Goal: Transaction & Acquisition: Purchase product/service

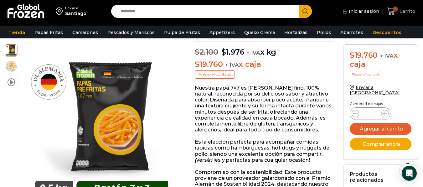
click at [393, 9] on span "3" at bounding box center [395, 9] width 5 height 5
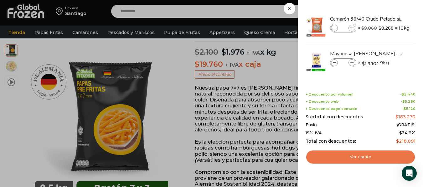
click at [366, 156] on link "Ver carrito" at bounding box center [360, 157] width 110 height 14
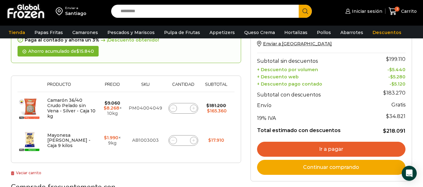
scroll to position [69, 0]
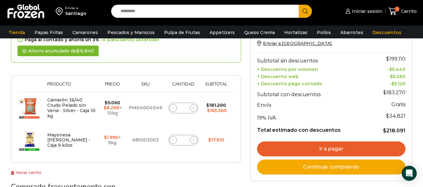
click at [322, 149] on link "Ir a pagar" at bounding box center [331, 149] width 148 height 15
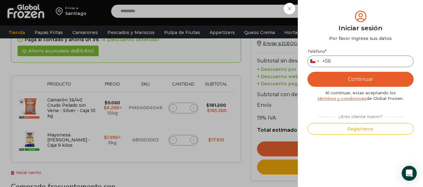
click at [353, 58] on input "Teléfono *" at bounding box center [360, 62] width 106 height 12
type input "*********"
click at [359, 80] on button "Continuar" at bounding box center [360, 79] width 106 height 15
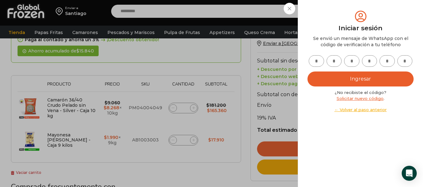
click at [317, 63] on input "text" at bounding box center [315, 61] width 15 height 12
type input "*"
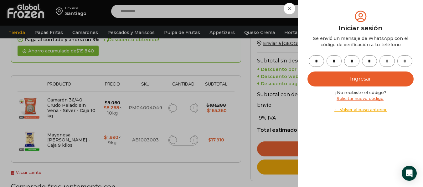
type input "*"
click at [359, 80] on button "Ingresar" at bounding box center [360, 79] width 106 height 15
click at [363, 80] on button "Ingresar" at bounding box center [360, 79] width 106 height 15
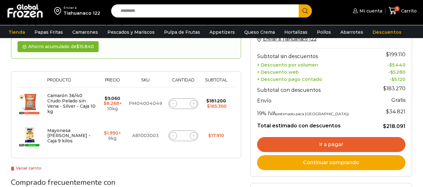
scroll to position [69, 0]
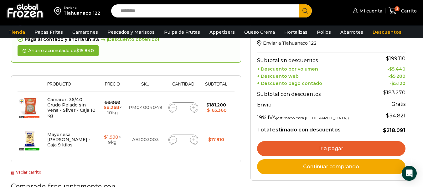
click at [327, 150] on link "Ir a pagar" at bounding box center [331, 148] width 148 height 15
click at [328, 148] on link "Ir a pagar" at bounding box center [331, 148] width 148 height 15
click at [334, 147] on link "Ir a pagar" at bounding box center [331, 148] width 148 height 15
click at [330, 148] on link "Ir a pagar" at bounding box center [331, 148] width 148 height 15
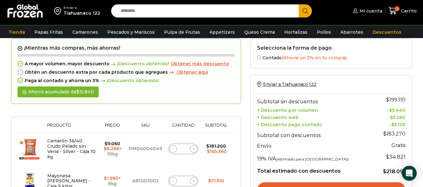
scroll to position [29, 0]
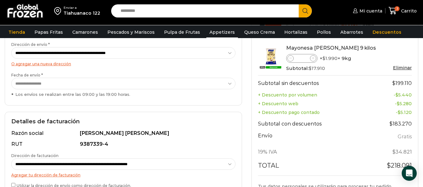
scroll to position [106, 0]
click at [230, 85] on select "**********" at bounding box center [123, 84] width 224 height 12
select select "**********"
click at [11, 78] on select "**********" at bounding box center [123, 84] width 224 height 12
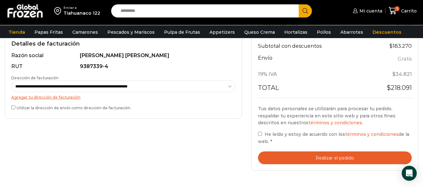
scroll to position [185, 0]
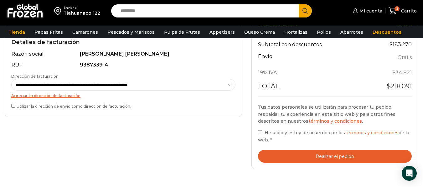
click at [339, 155] on button "Realizar el pedido" at bounding box center [335, 156] width 154 height 13
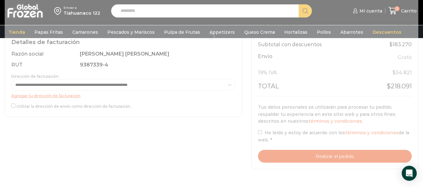
click at [259, 134] on div at bounding box center [211, 36] width 413 height 279
click at [195, 135] on div at bounding box center [211, 36] width 413 height 279
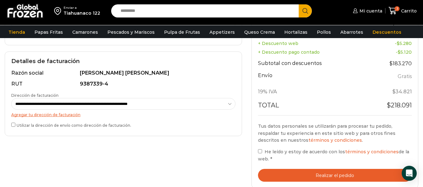
scroll to position [189, 0]
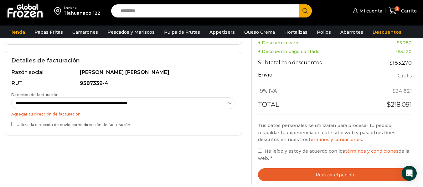
click at [318, 175] on button "Realizar el pedido" at bounding box center [335, 175] width 154 height 13
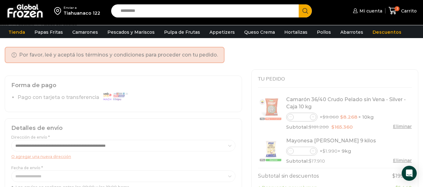
scroll to position [23, 0]
